Goal: Find specific page/section: Find specific page/section

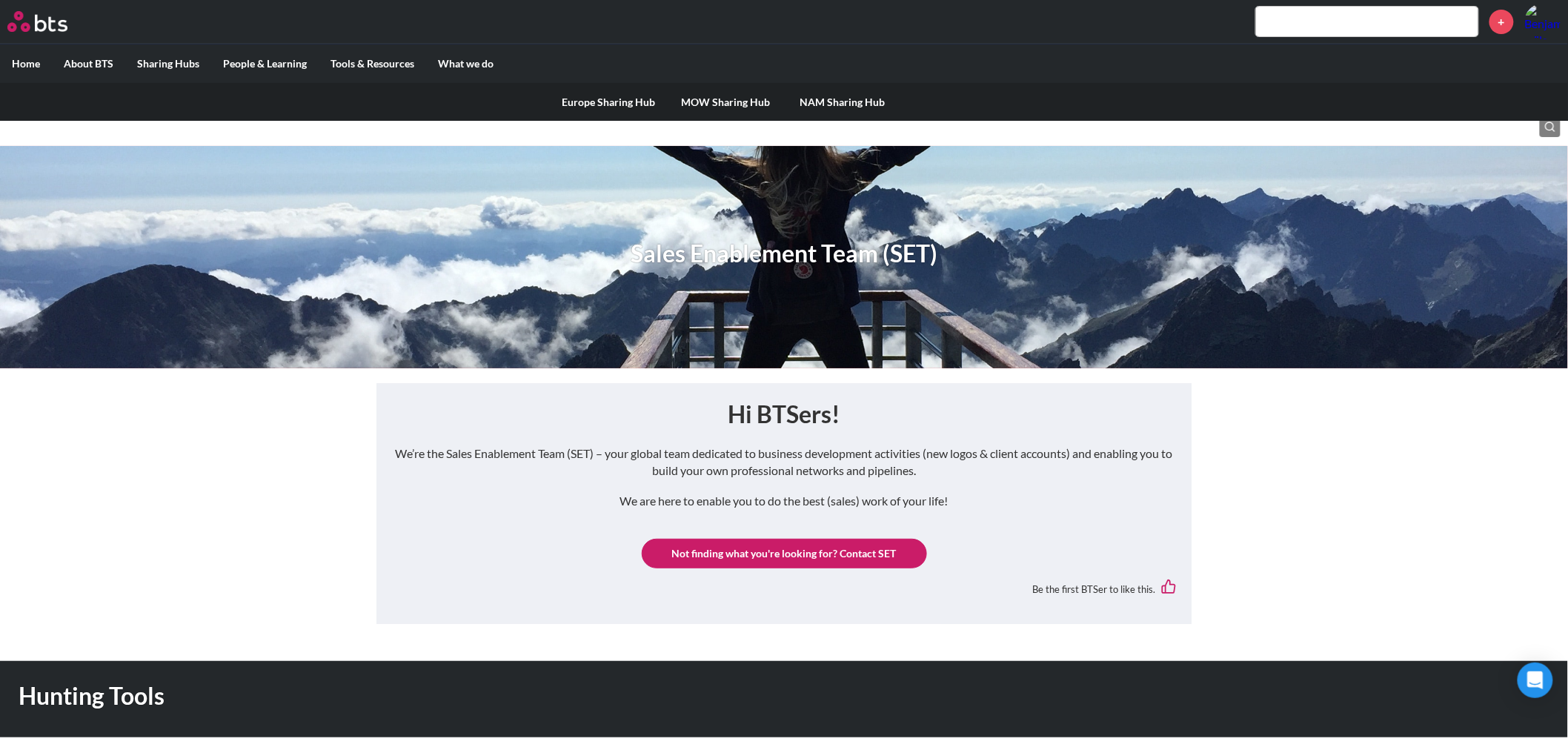
click at [575, 98] on link "Europe Sharing Hub" at bounding box center [608, 103] width 117 height 39
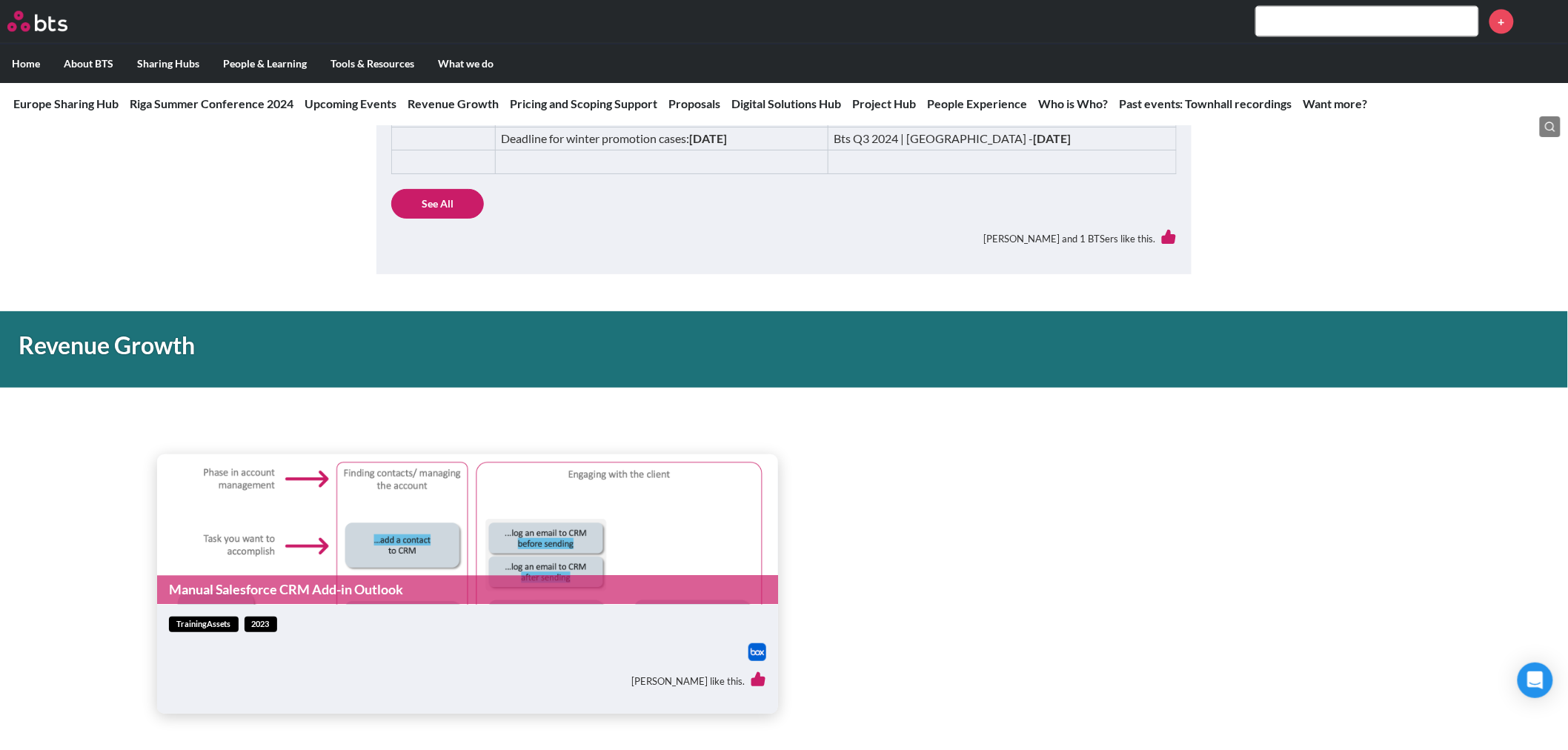
scroll to position [1071, 0]
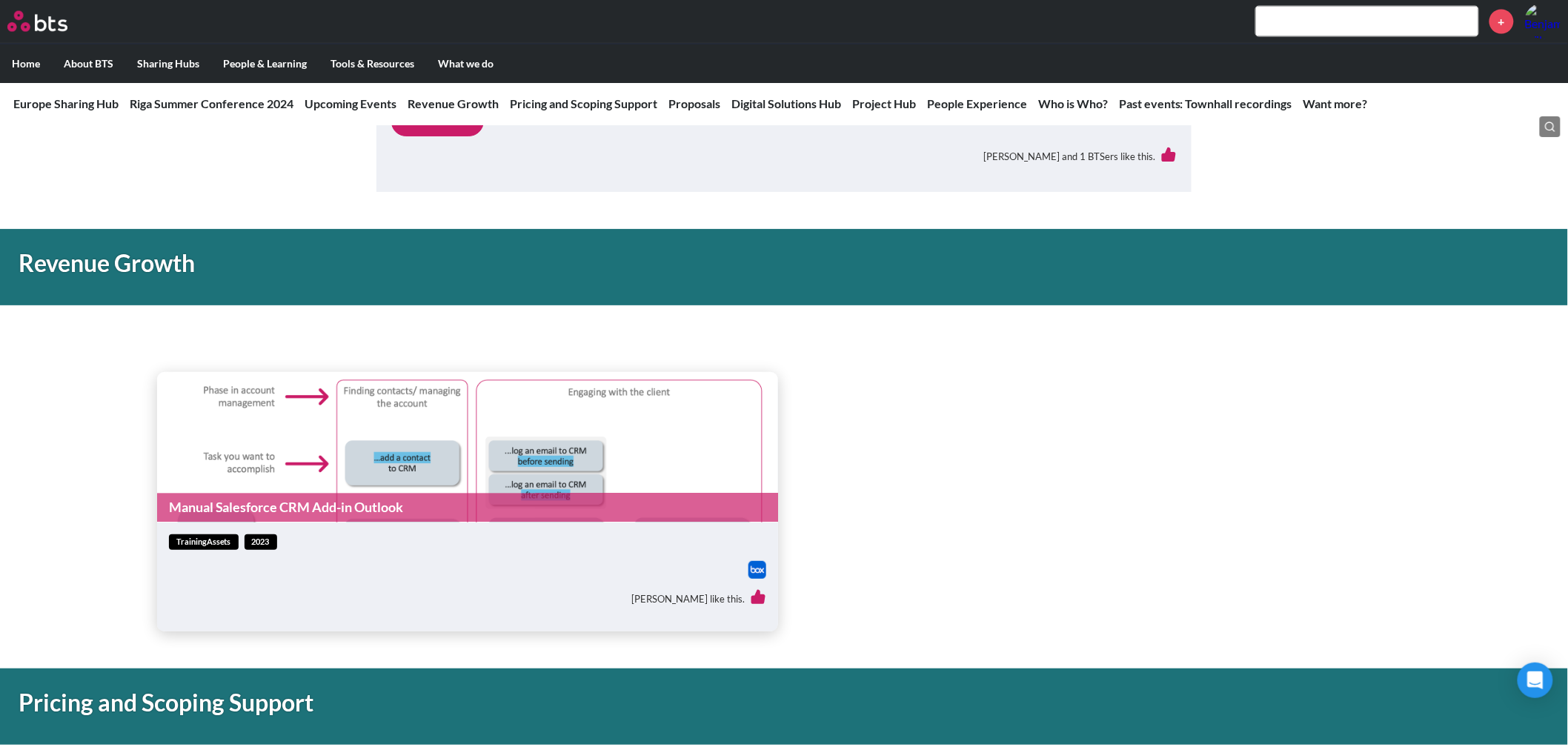
click at [311, 506] on link "Manual Salesforce CRM Add-in Outlook" at bounding box center [467, 508] width 621 height 29
